Goal: Find specific page/section: Find specific page/section

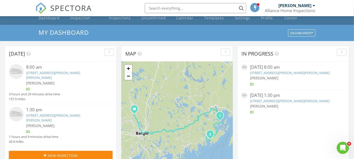
click at [76, 113] on link "[STREET_ADDRESS][PERSON_NAME][PERSON_NAME]" at bounding box center [53, 117] width 54 height 9
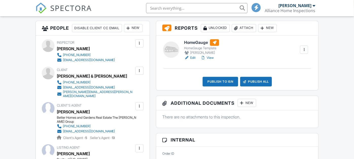
click at [193, 59] on link "Edit" at bounding box center [189, 57] width 11 height 5
